Goal: Task Accomplishment & Management: Complete application form

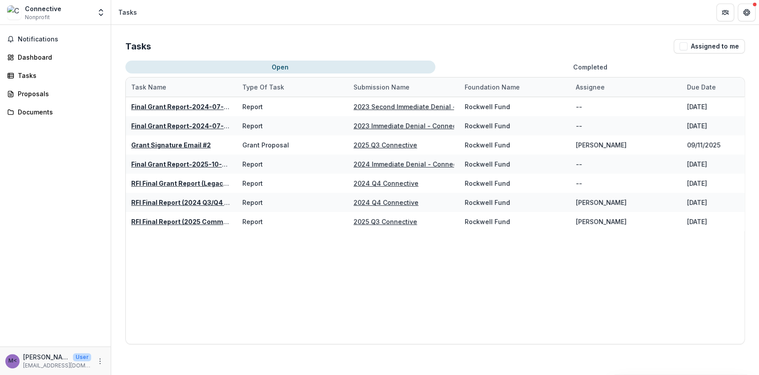
drag, startPoint x: 610, startPoint y: 5, endPoint x: 326, endPoint y: 318, distance: 422.4
click at [326, 318] on div "Final Grant Report-2024-07-08 00:00:00 Report 2023 Second Immediate Denial - Co…" at bounding box center [459, 220] width 667 height 246
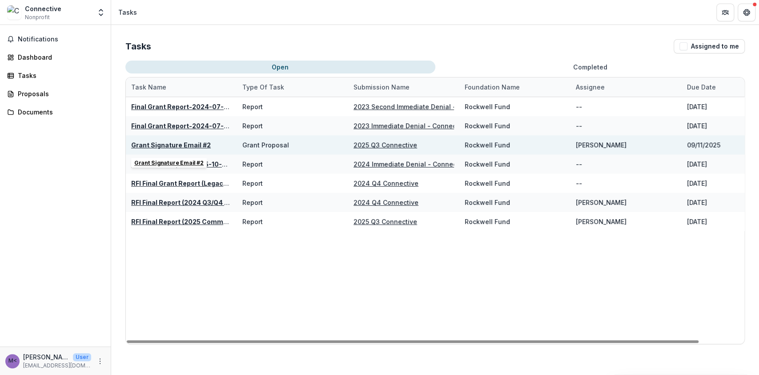
click at [170, 145] on u "Grant Signature Email #2" at bounding box center [171, 145] width 80 height 8
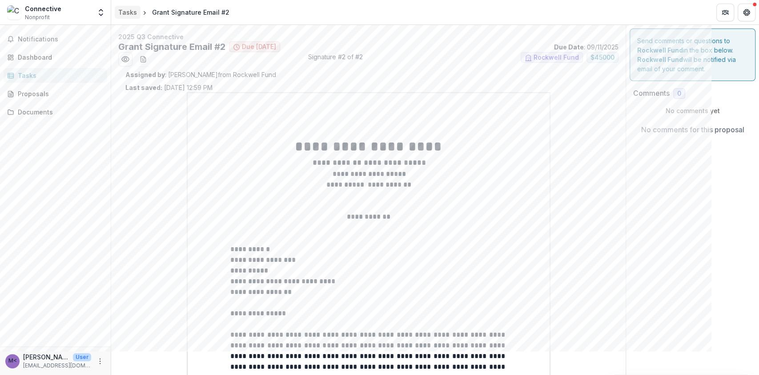
click at [123, 9] on div "Tasks" at bounding box center [127, 12] width 19 height 9
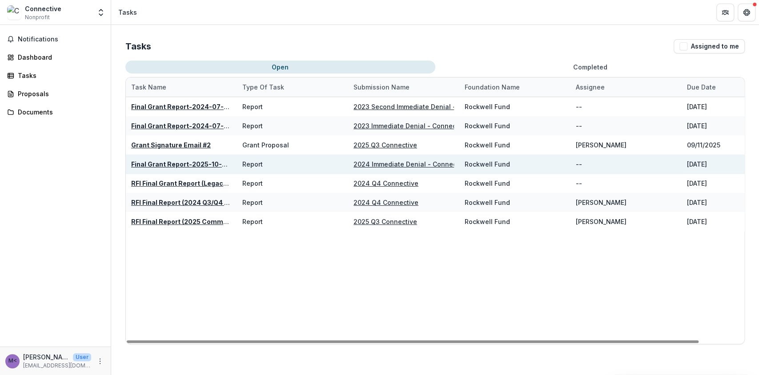
click at [433, 164] on u "2024 Immediate Denial - Connective" at bounding box center [411, 164] width 115 height 8
click at [200, 163] on u "Final Grant Report-2025-10-05 00:00:00" at bounding box center [196, 164] width 131 height 8
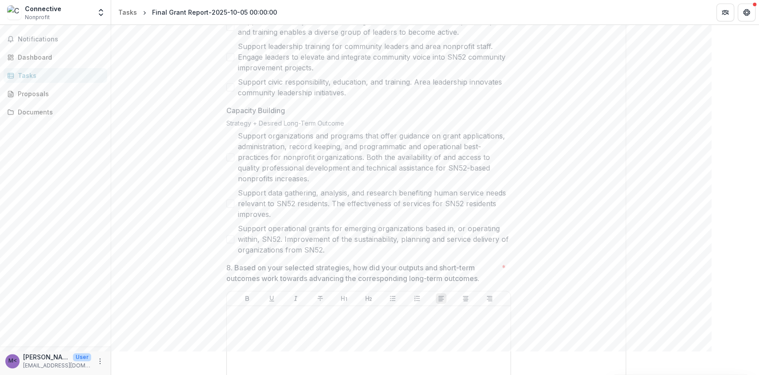
scroll to position [3180, 0]
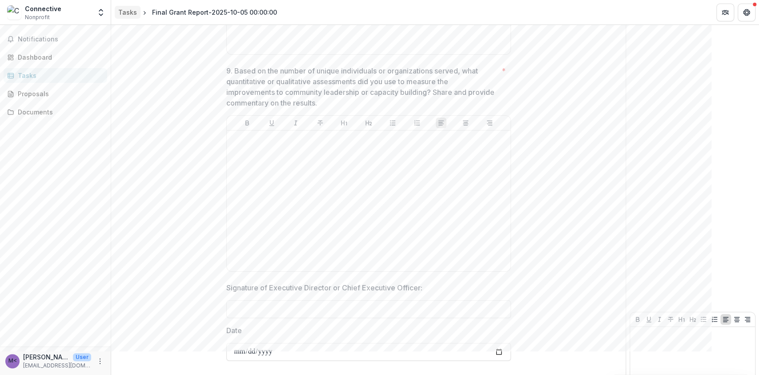
click at [125, 16] on div "Tasks" at bounding box center [127, 12] width 19 height 9
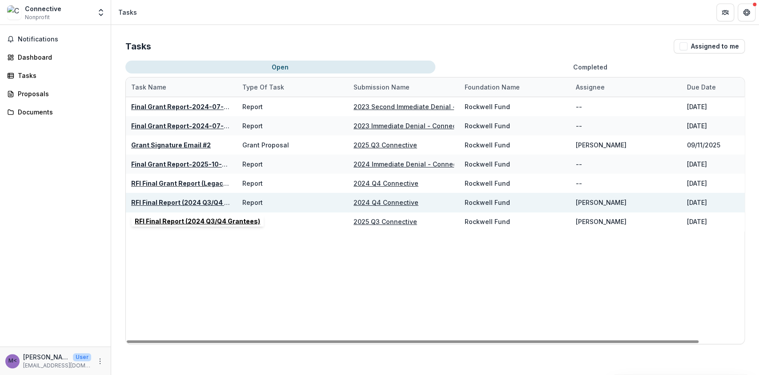
click at [187, 201] on u "RFI Final Report (2024 Q3/Q4 Grantees)" at bounding box center [193, 202] width 125 height 8
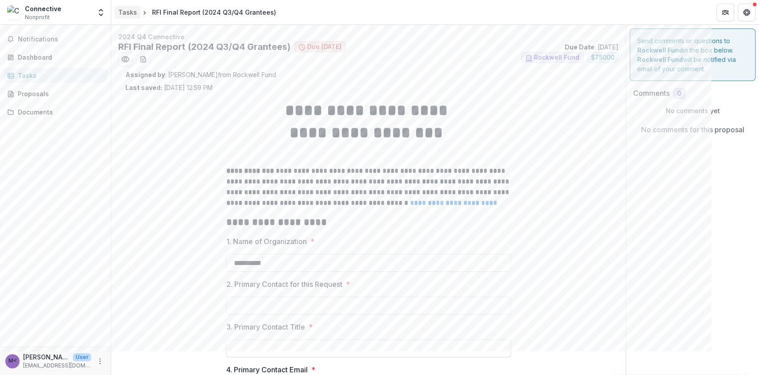
click at [129, 15] on div "Tasks" at bounding box center [127, 12] width 19 height 9
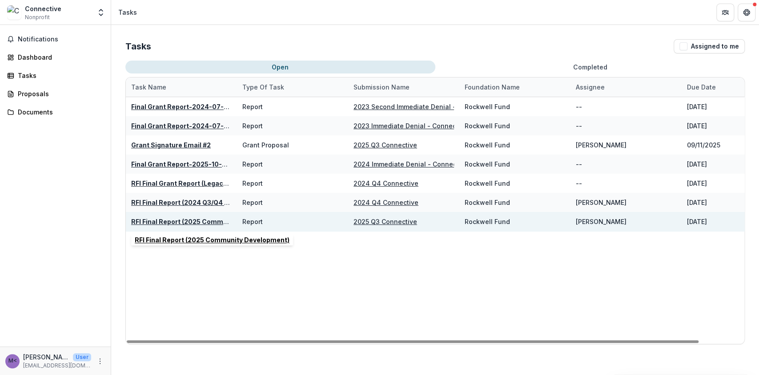
click at [200, 220] on u "RFI Final Report (2025 Community Development)" at bounding box center [208, 222] width 155 height 8
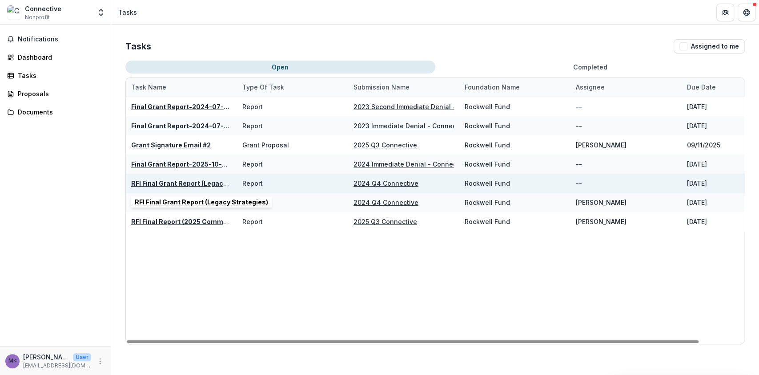
click at [199, 184] on u "RFI Final Grant Report (Legacy Strategies)" at bounding box center [197, 183] width 133 height 8
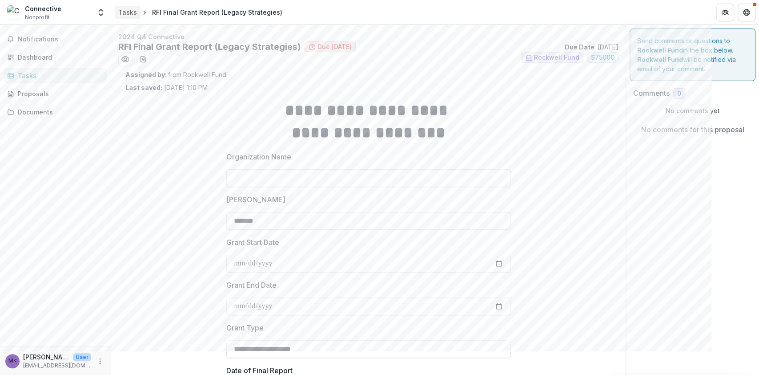
click at [133, 15] on div "Tasks" at bounding box center [127, 12] width 19 height 9
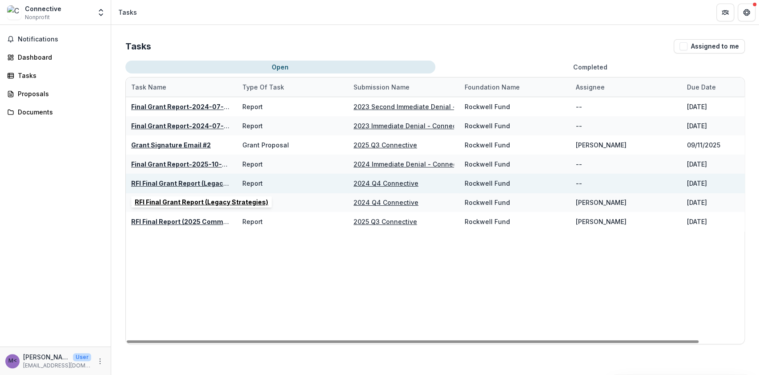
click at [180, 182] on u "RFI Final Grant Report (Legacy Strategies)" at bounding box center [197, 183] width 133 height 8
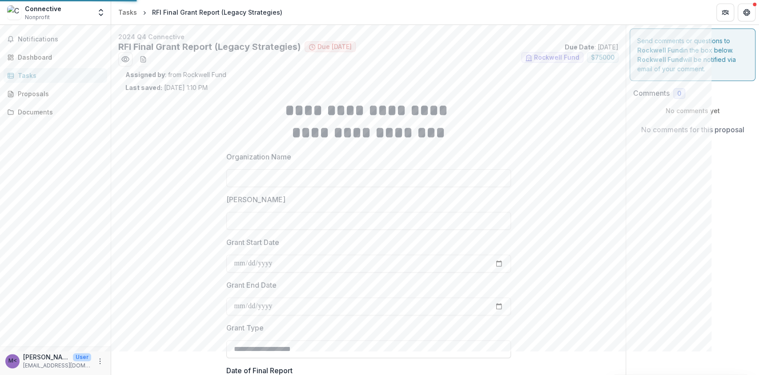
type input "*******"
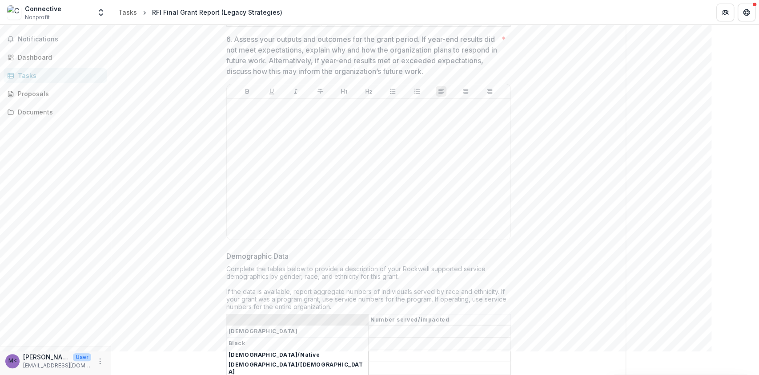
scroll to position [1898, 0]
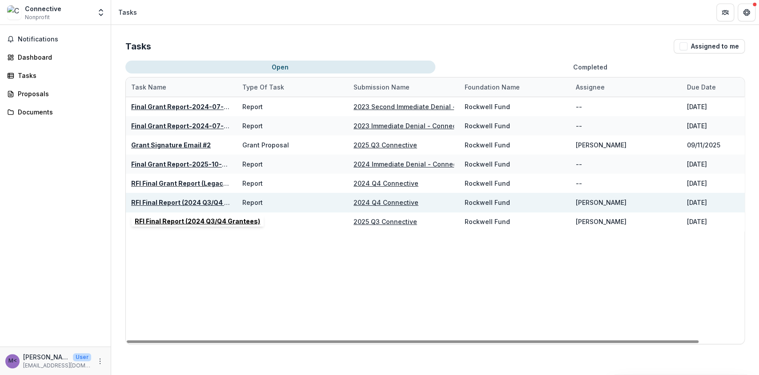
click at [194, 201] on u "RFI Final Report (2024 Q3/Q4 Grantees)" at bounding box center [193, 202] width 125 height 8
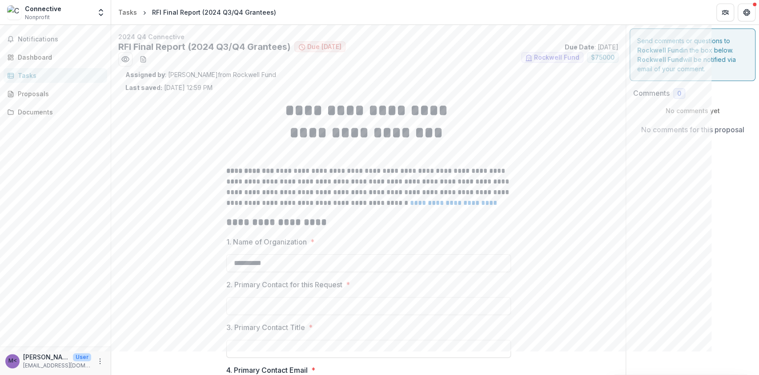
type input "*******"
